Goal: Task Accomplishment & Management: Manage account settings

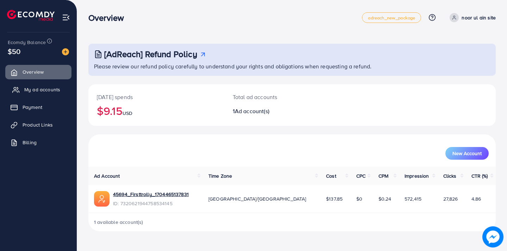
click at [31, 88] on span "My ad accounts" at bounding box center [42, 89] width 36 height 7
